Goal: Information Seeking & Learning: Learn about a topic

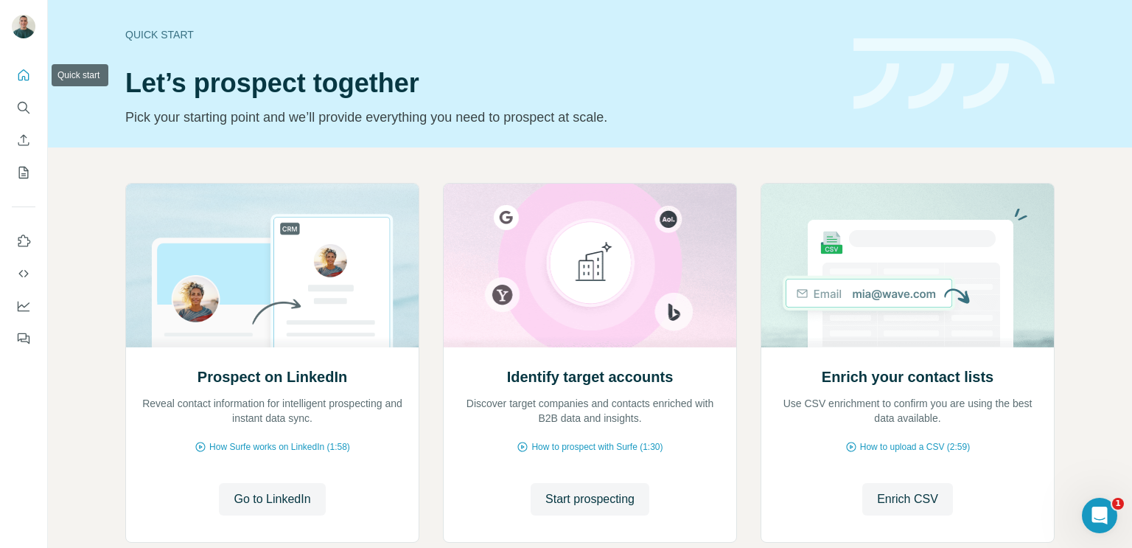
click at [32, 73] on button "Quick start" at bounding box center [24, 75] width 24 height 27
click at [395, 56] on div "Quick start Let’s prospect together Pick your starting point and we’ll provide …" at bounding box center [480, 74] width 711 height 108
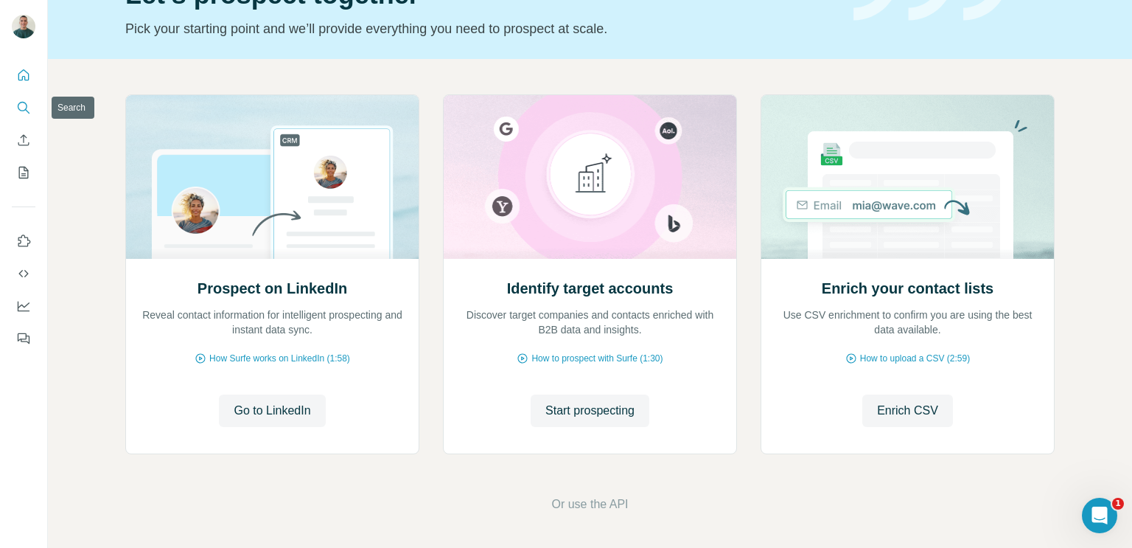
click at [27, 113] on icon "Search" at bounding box center [23, 107] width 15 height 15
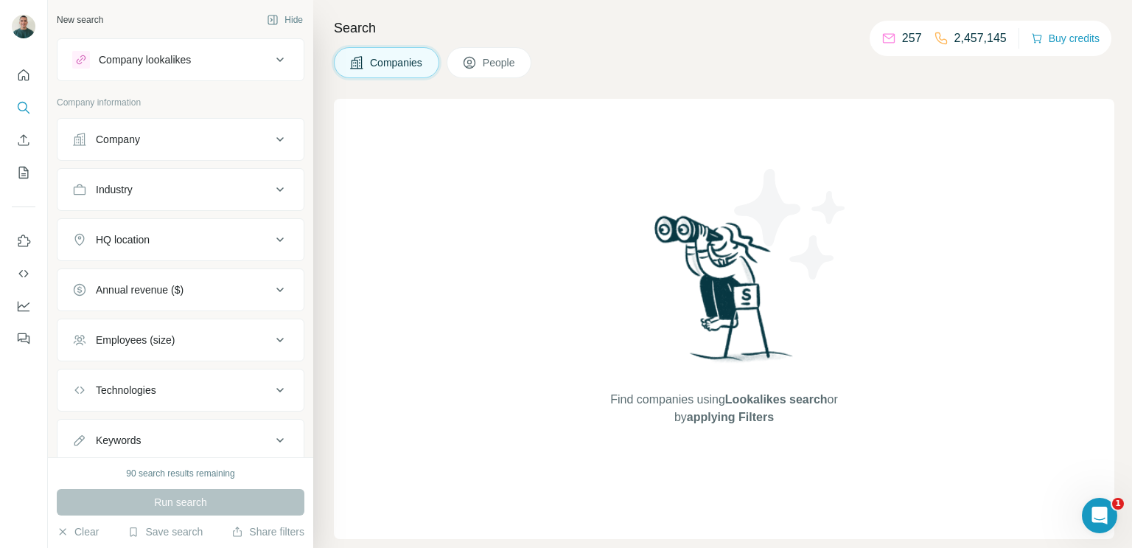
click at [281, 145] on icon at bounding box center [280, 139] width 18 height 18
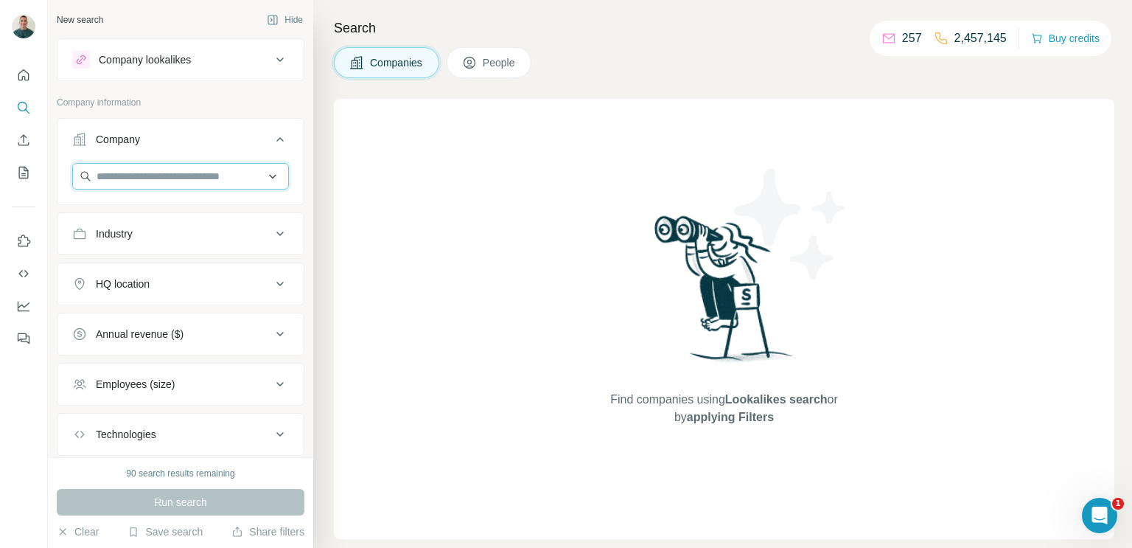
click at [181, 178] on input "text" at bounding box center [180, 176] width 217 height 27
click at [271, 173] on input "text" at bounding box center [180, 176] width 217 height 27
click at [278, 60] on icon at bounding box center [280, 60] width 18 height 18
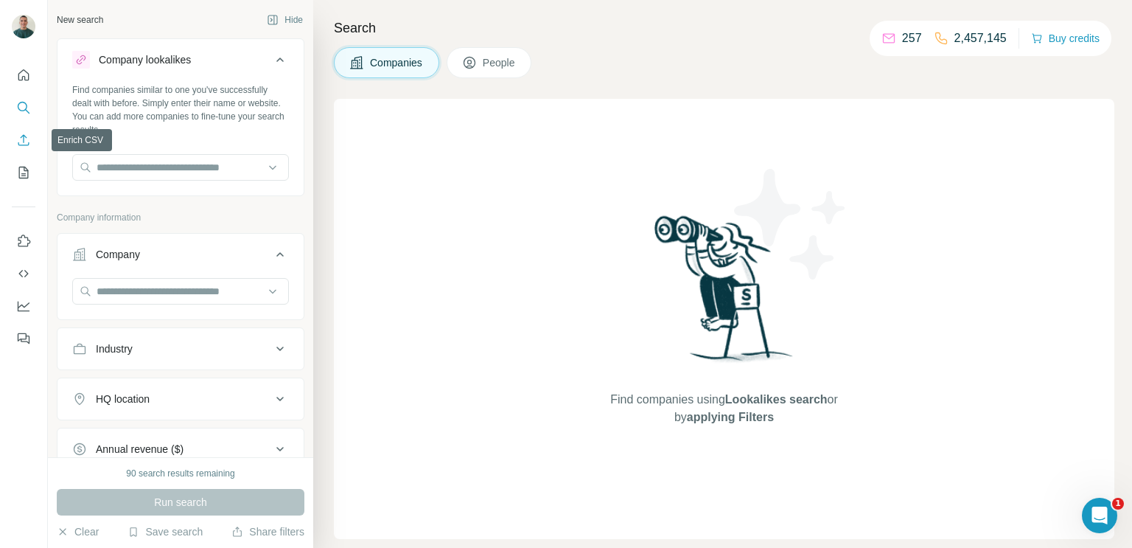
click at [18, 144] on icon "Enrich CSV" at bounding box center [23, 140] width 15 height 15
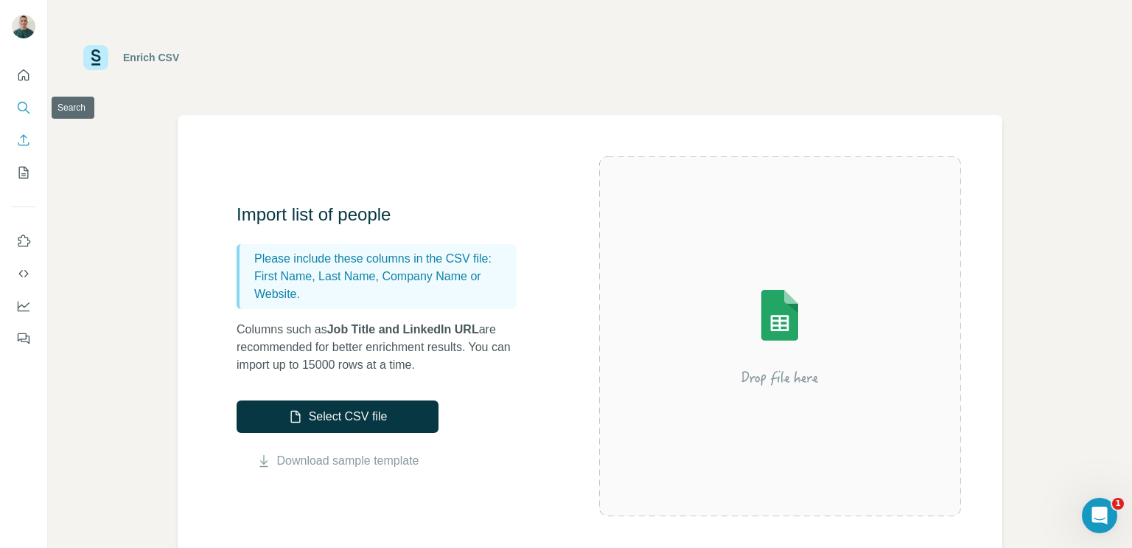
click at [25, 104] on icon "Search" at bounding box center [23, 107] width 15 height 15
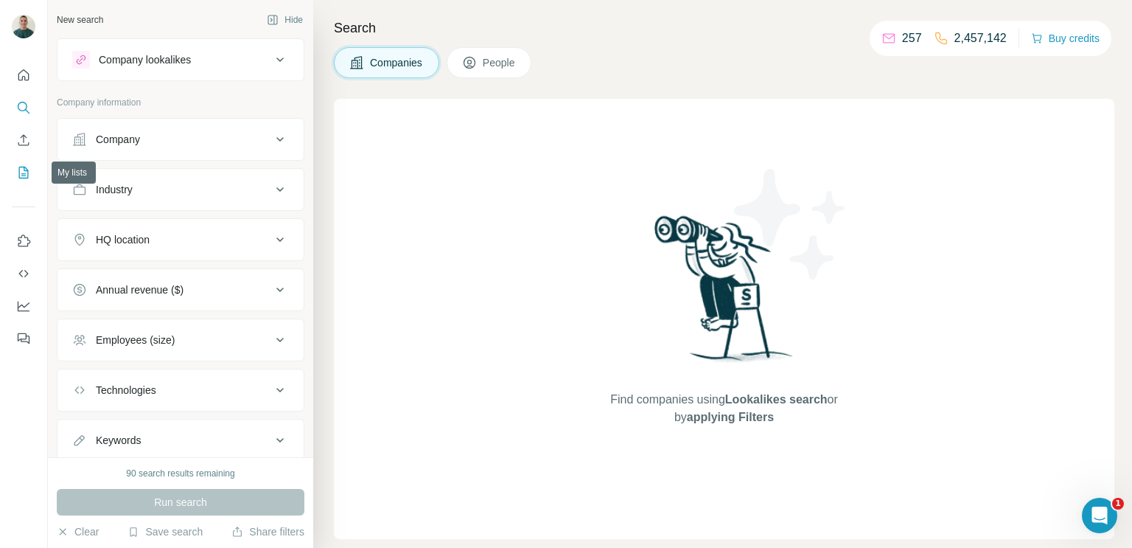
click at [24, 178] on icon "My lists" at bounding box center [23, 172] width 15 height 15
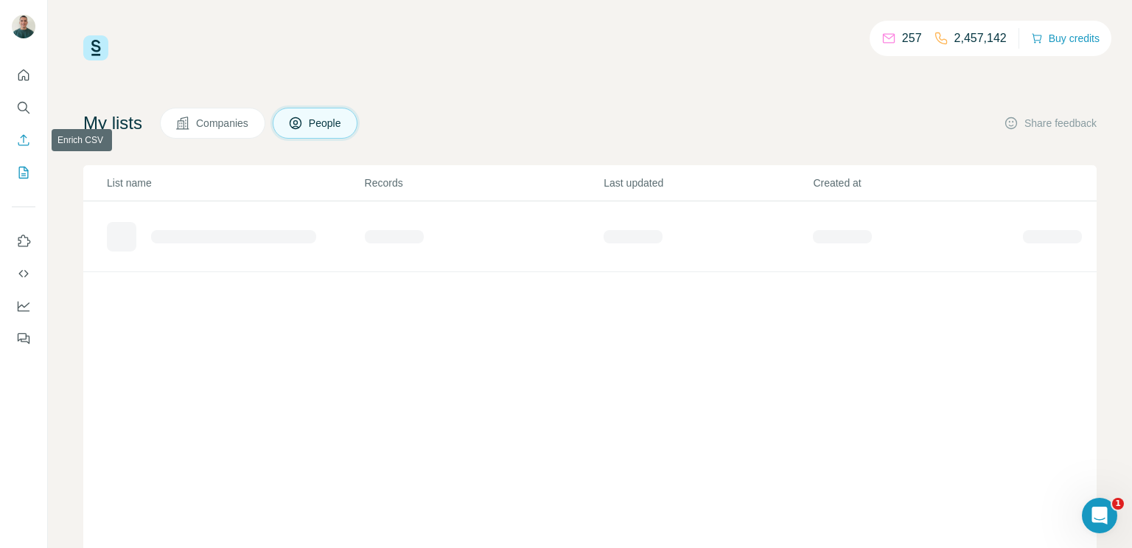
click at [28, 142] on icon "Enrich CSV" at bounding box center [23, 140] width 15 height 15
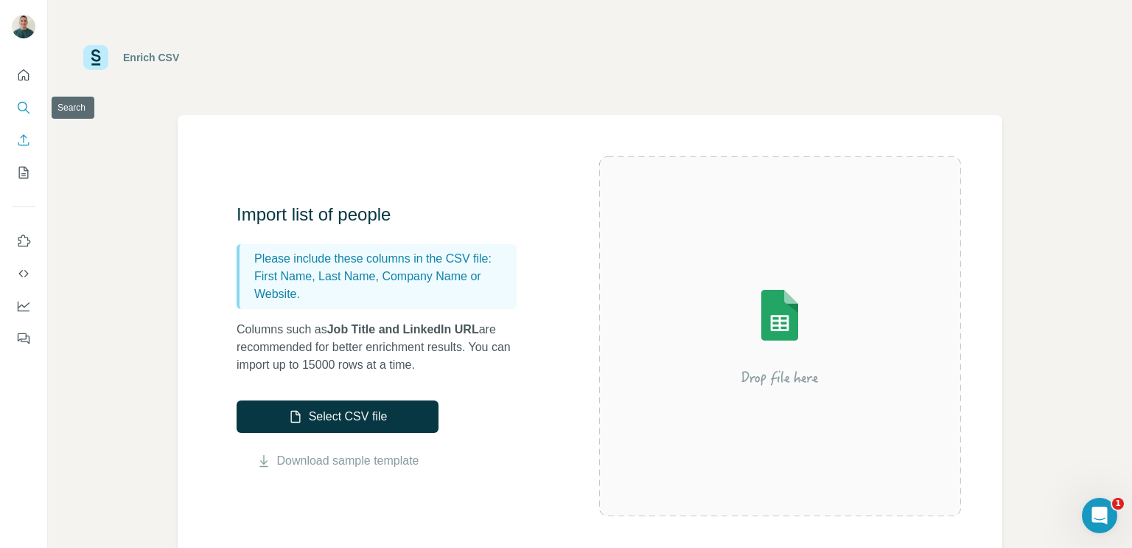
click at [20, 110] on icon "Search" at bounding box center [23, 107] width 10 height 10
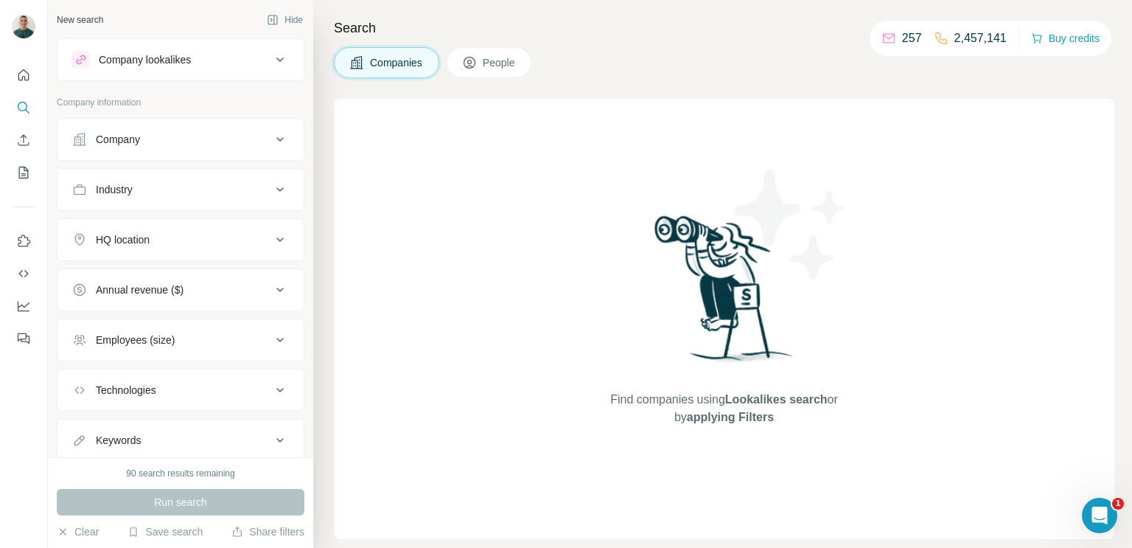
click at [209, 154] on button "Company" at bounding box center [181, 139] width 246 height 35
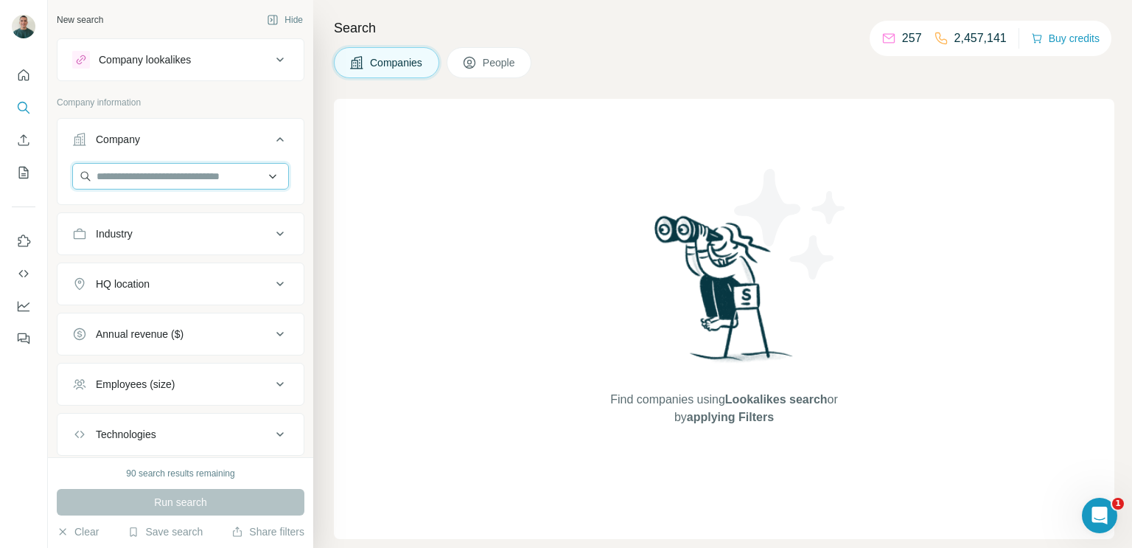
click at [195, 177] on input "text" at bounding box center [180, 176] width 217 height 27
click at [274, 175] on input "text" at bounding box center [180, 176] width 217 height 27
click at [281, 65] on icon at bounding box center [280, 60] width 18 height 18
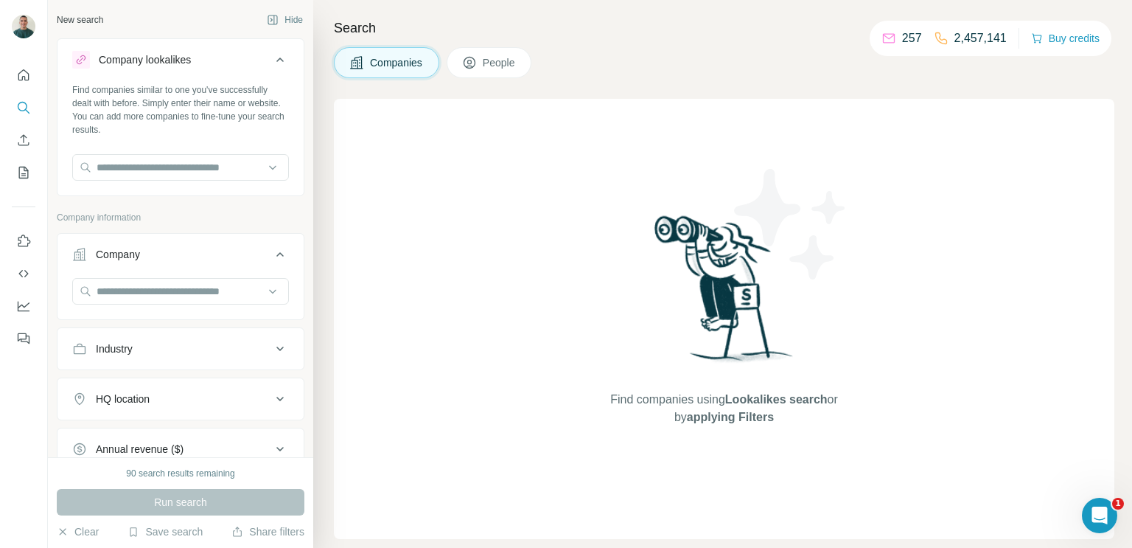
click at [484, 60] on button "People" at bounding box center [490, 62] width 86 height 31
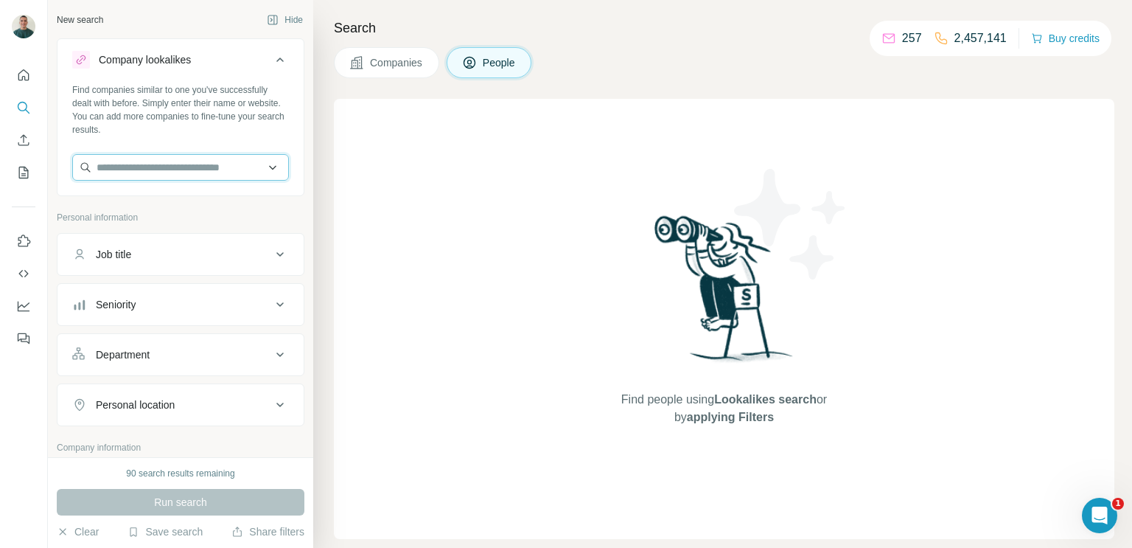
click at [237, 168] on input "text" at bounding box center [180, 167] width 217 height 27
click at [277, 166] on input "text" at bounding box center [180, 167] width 217 height 27
